Goal: Task Accomplishment & Management: Complete application form

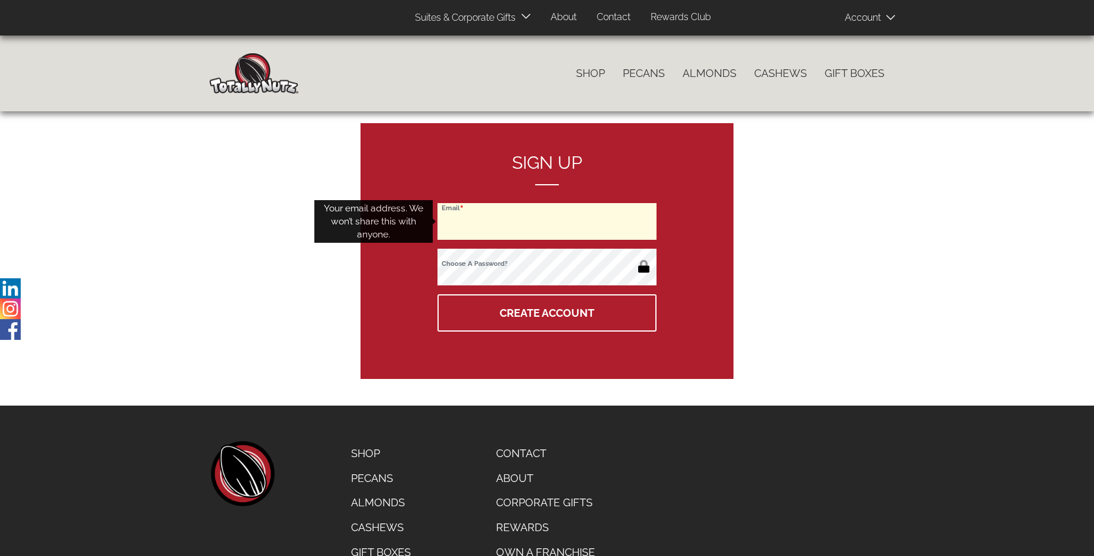
click at [547, 221] on input "Email" at bounding box center [546, 221] width 219 height 37
type input "crosskip147@gmail.com"
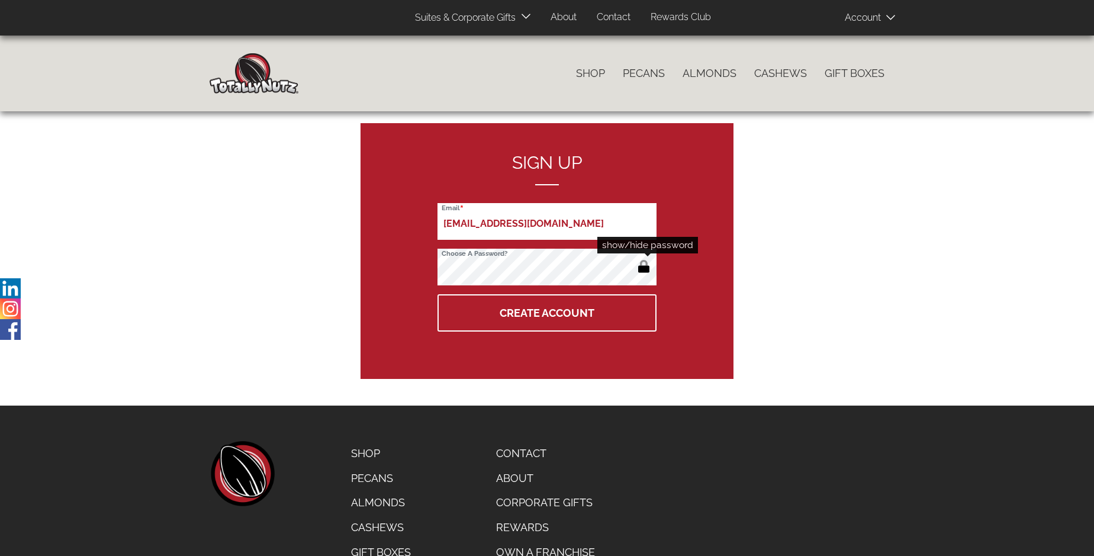
click at [643, 268] on button "button" at bounding box center [644, 267] width 20 height 19
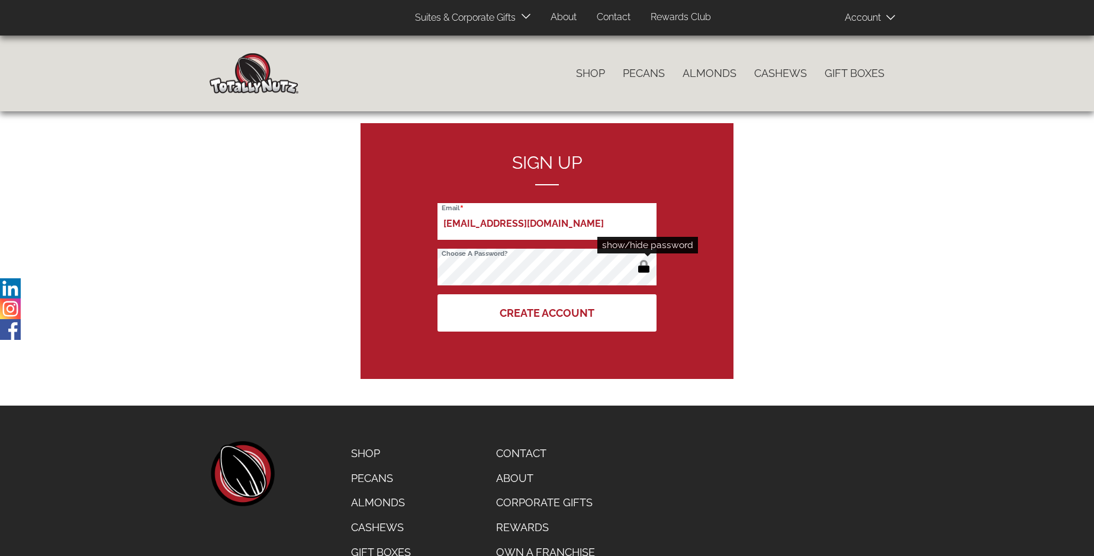
click at [547, 312] on button "Create Account" at bounding box center [546, 312] width 219 height 37
